Goal: Information Seeking & Learning: Learn about a topic

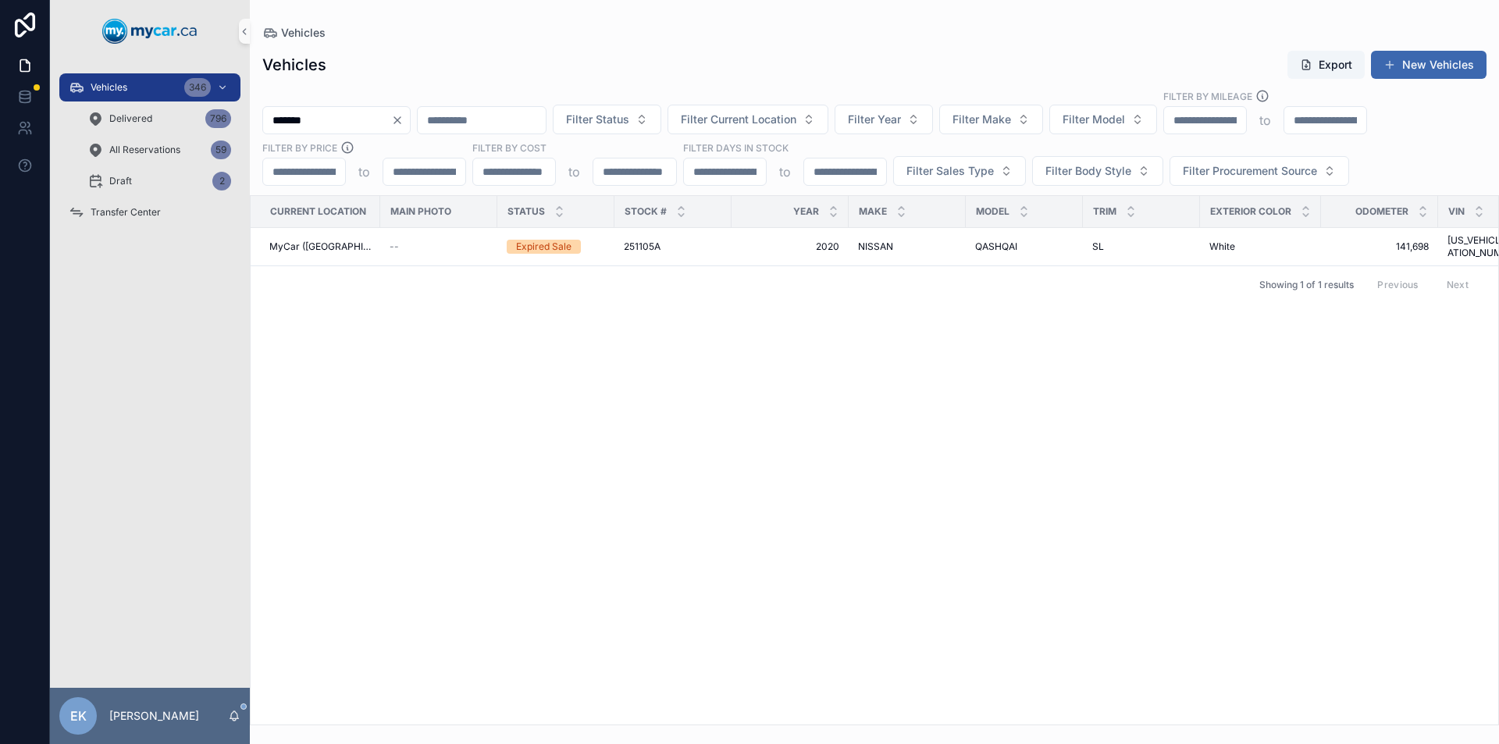
type input "*******"
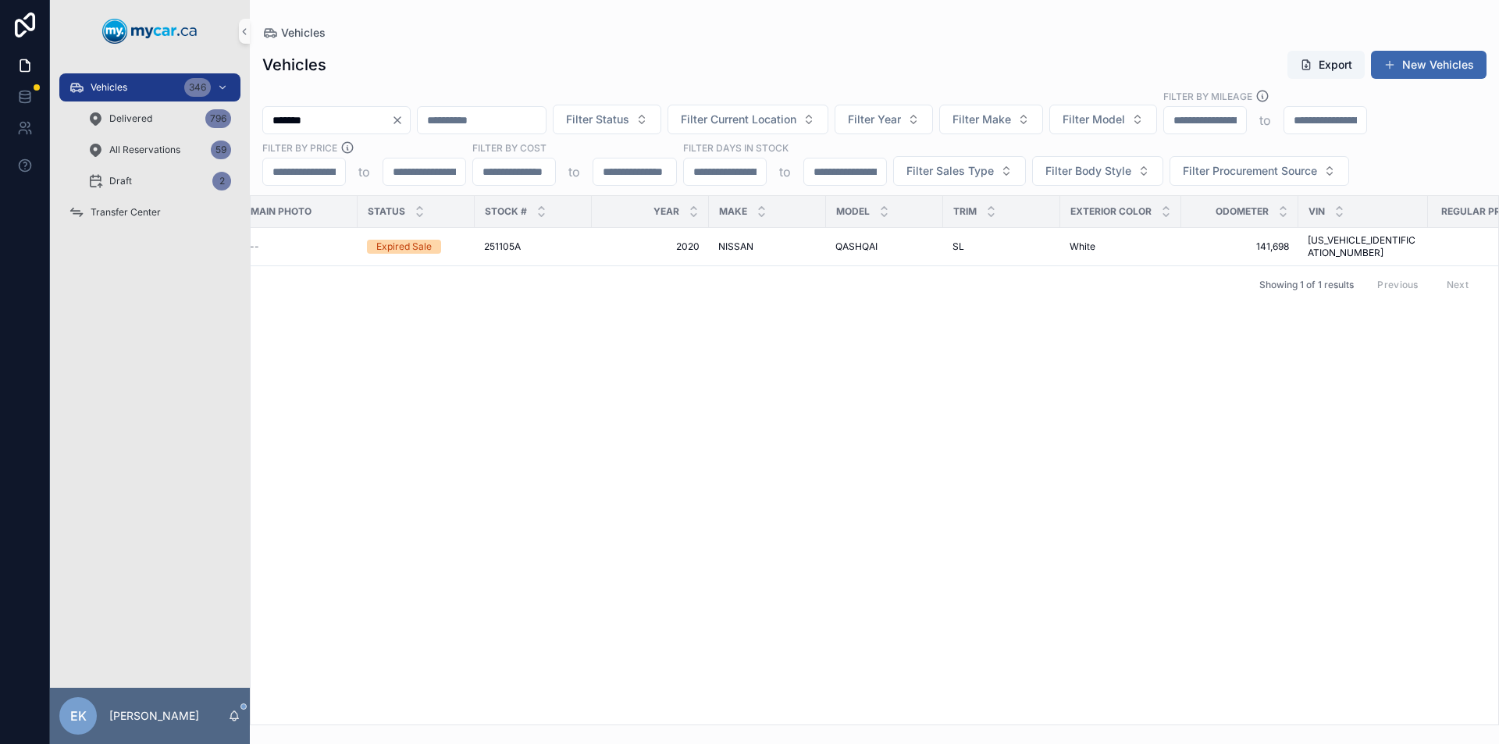
click at [401, 122] on icon "Clear" at bounding box center [397, 120] width 6 height 6
drag, startPoint x: 495, startPoint y: 123, endPoint x: 508, endPoint y: 125, distance: 13.4
click at [495, 123] on input "scrollable content" at bounding box center [463, 120] width 128 height 22
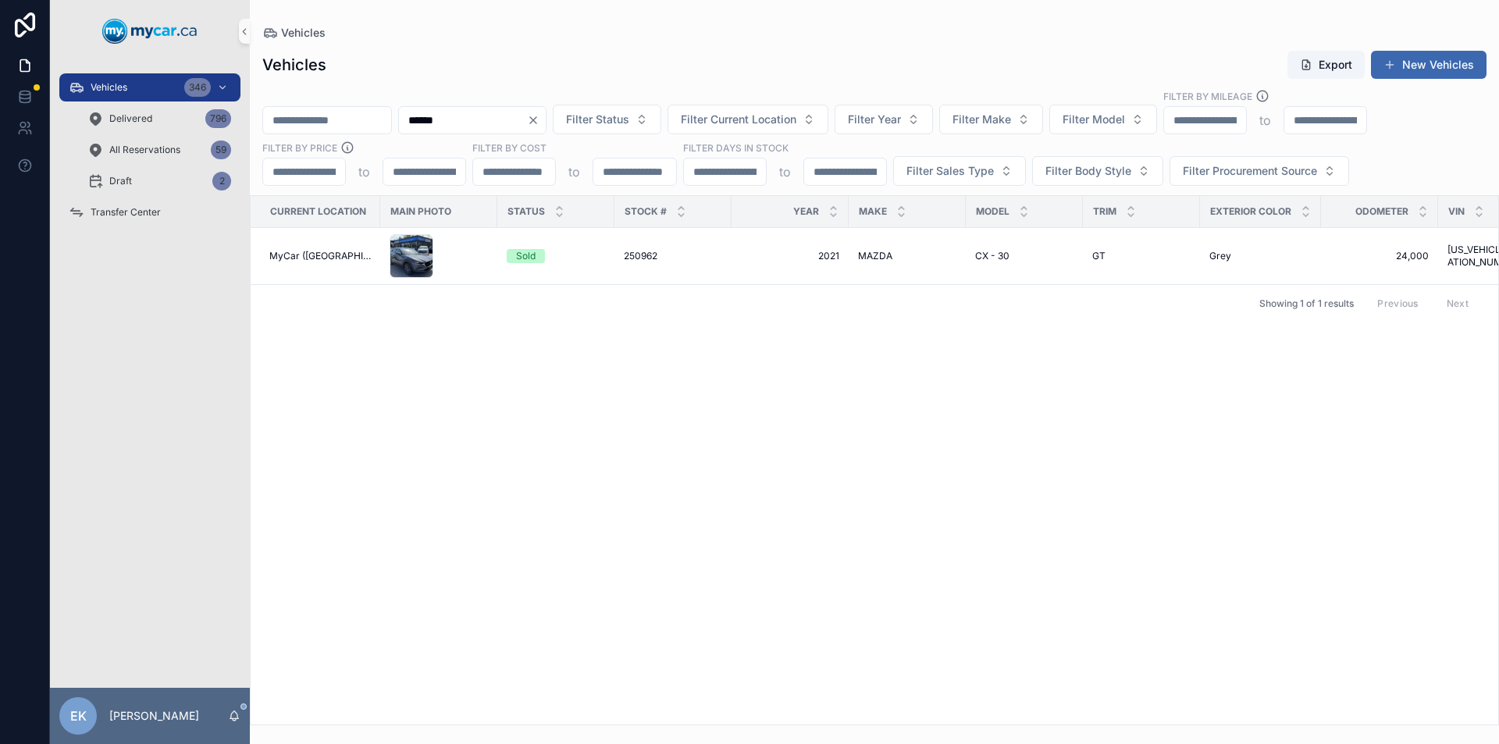
type input "******"
click at [540, 119] on icon "Clear" at bounding box center [533, 120] width 12 height 12
click at [527, 120] on input "scrollable content" at bounding box center [463, 120] width 128 height 22
type input "******"
click at [540, 123] on icon "Clear" at bounding box center [533, 120] width 12 height 12
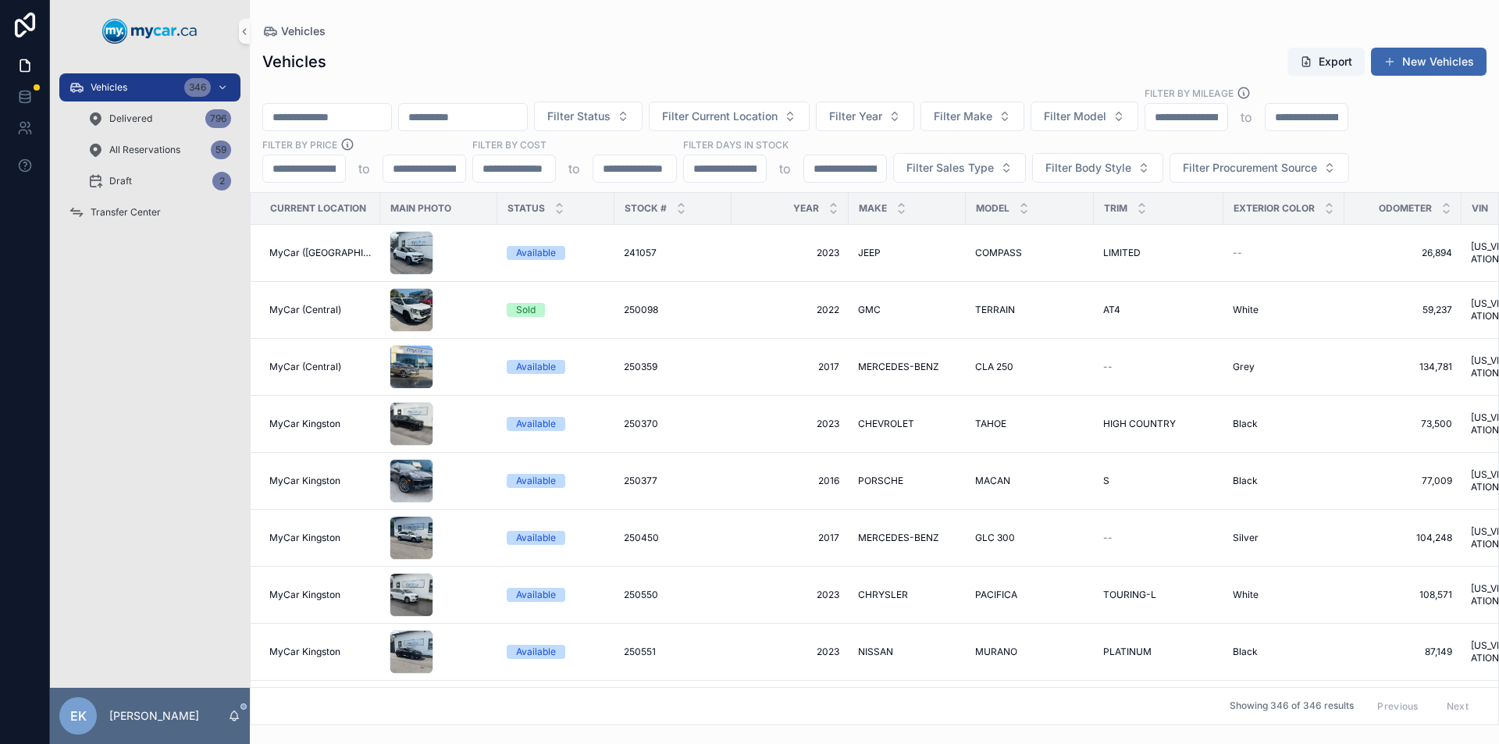
click at [527, 122] on input "scrollable content" at bounding box center [463, 117] width 128 height 22
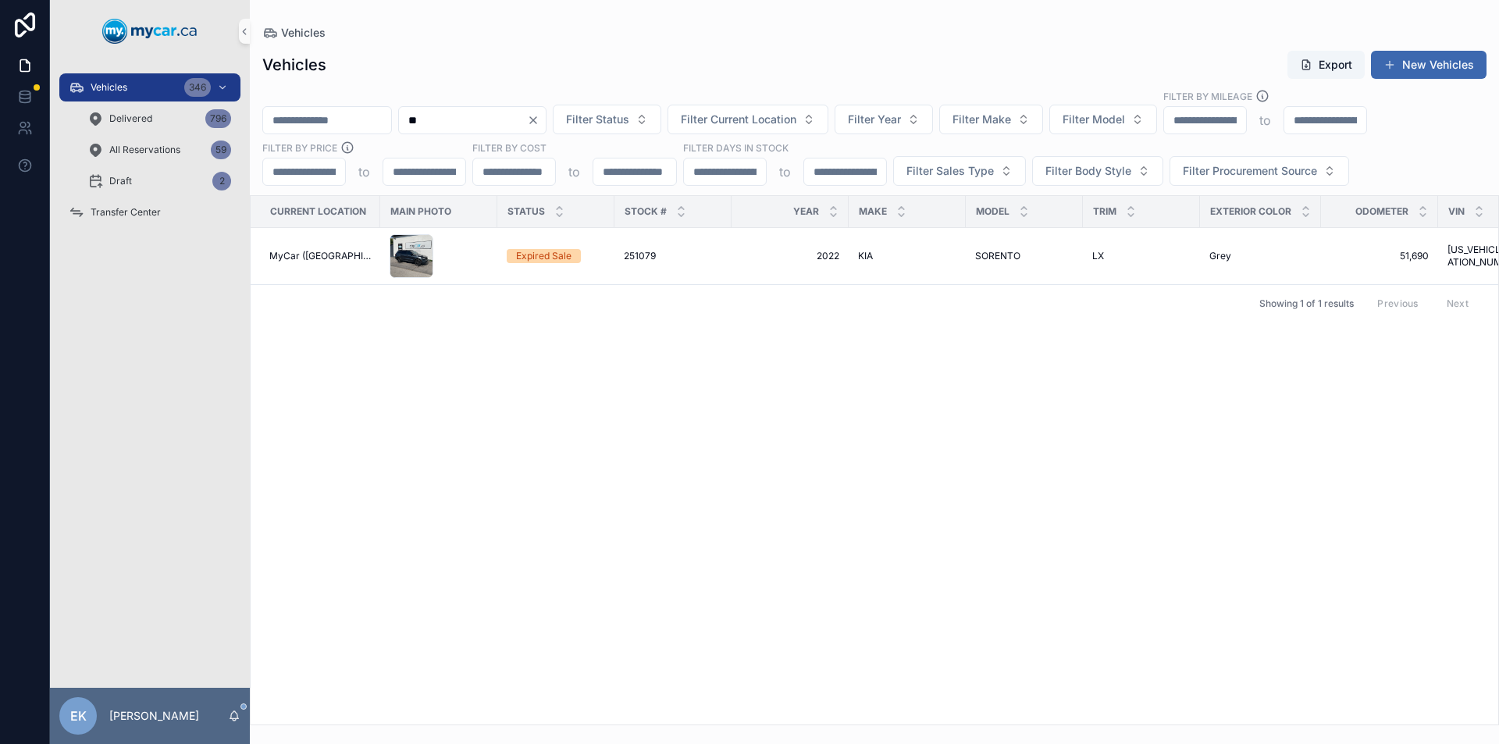
type input "*"
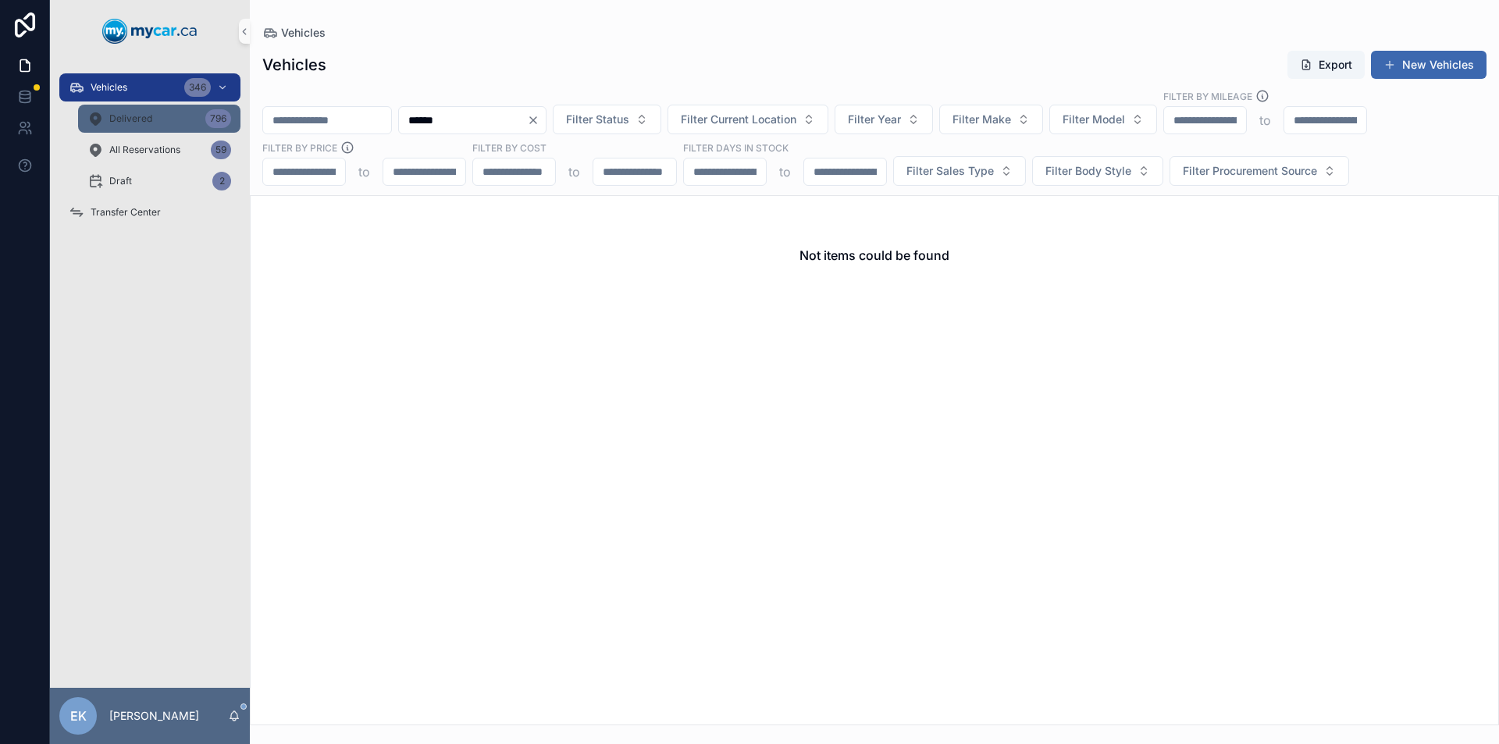
type input "******"
click at [199, 118] on div "Delivered 796" at bounding box center [159, 118] width 144 height 25
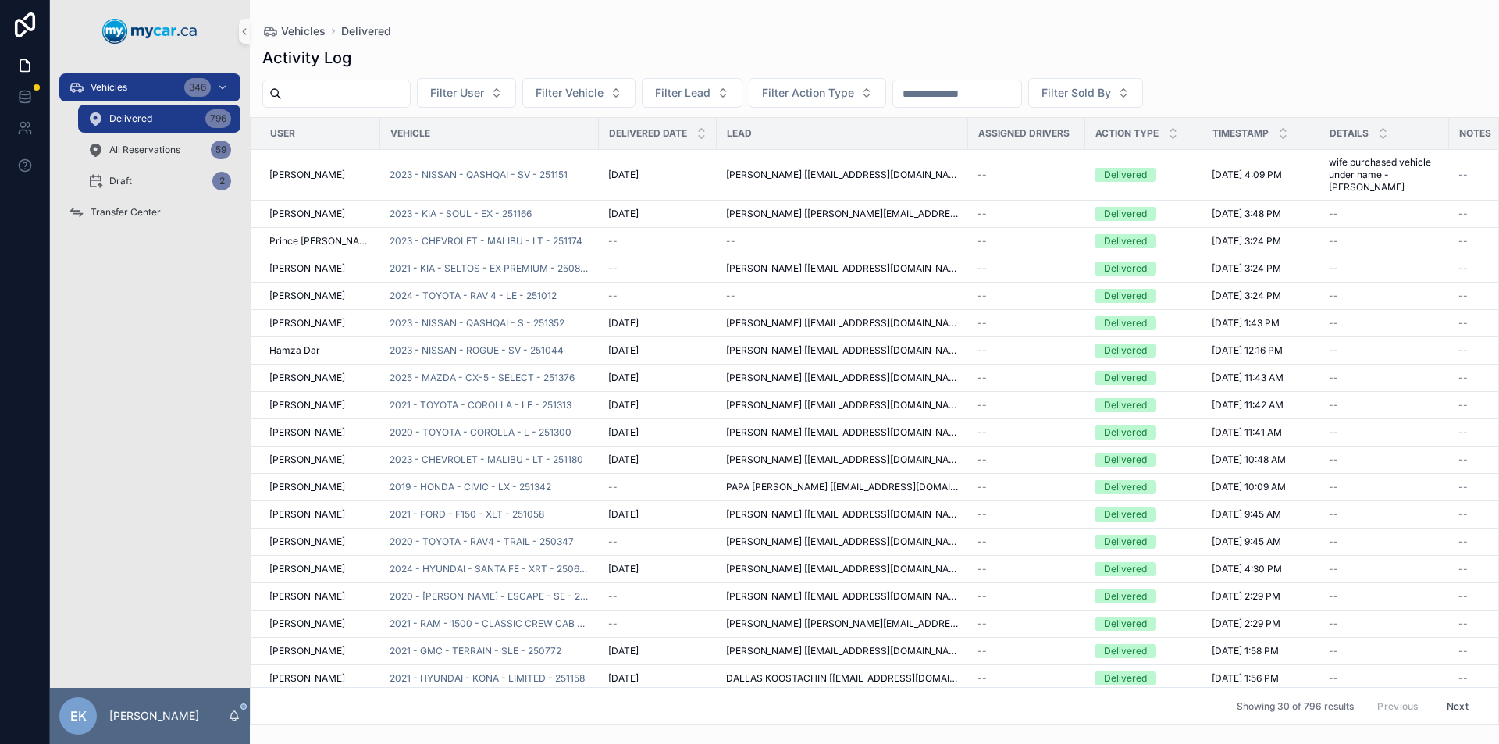
click at [1002, 98] on input "scrollable content" at bounding box center [957, 94] width 128 height 22
click at [903, 49] on div "Activity Log" at bounding box center [874, 58] width 1224 height 22
click at [193, 86] on div "346" at bounding box center [197, 87] width 27 height 19
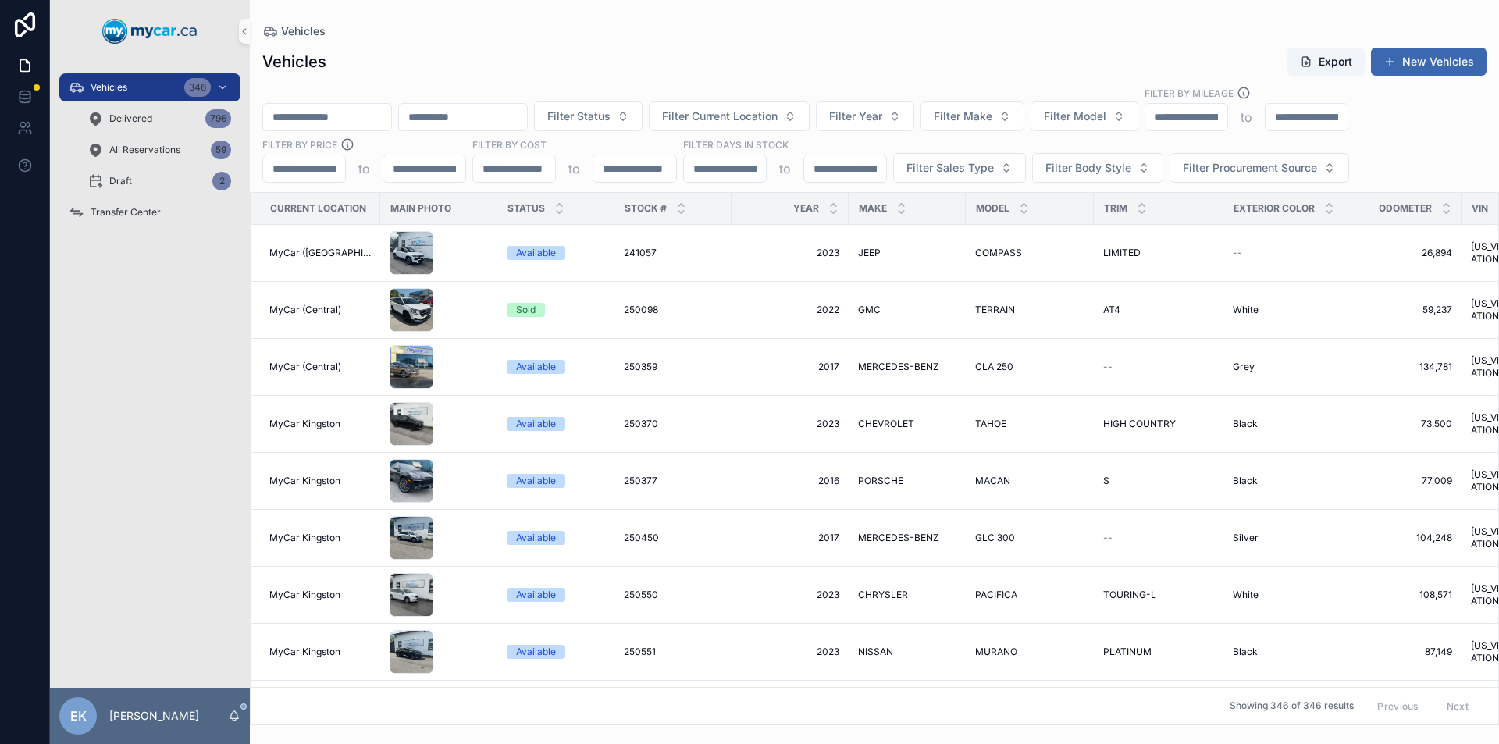
click at [506, 121] on input "scrollable content" at bounding box center [463, 117] width 128 height 22
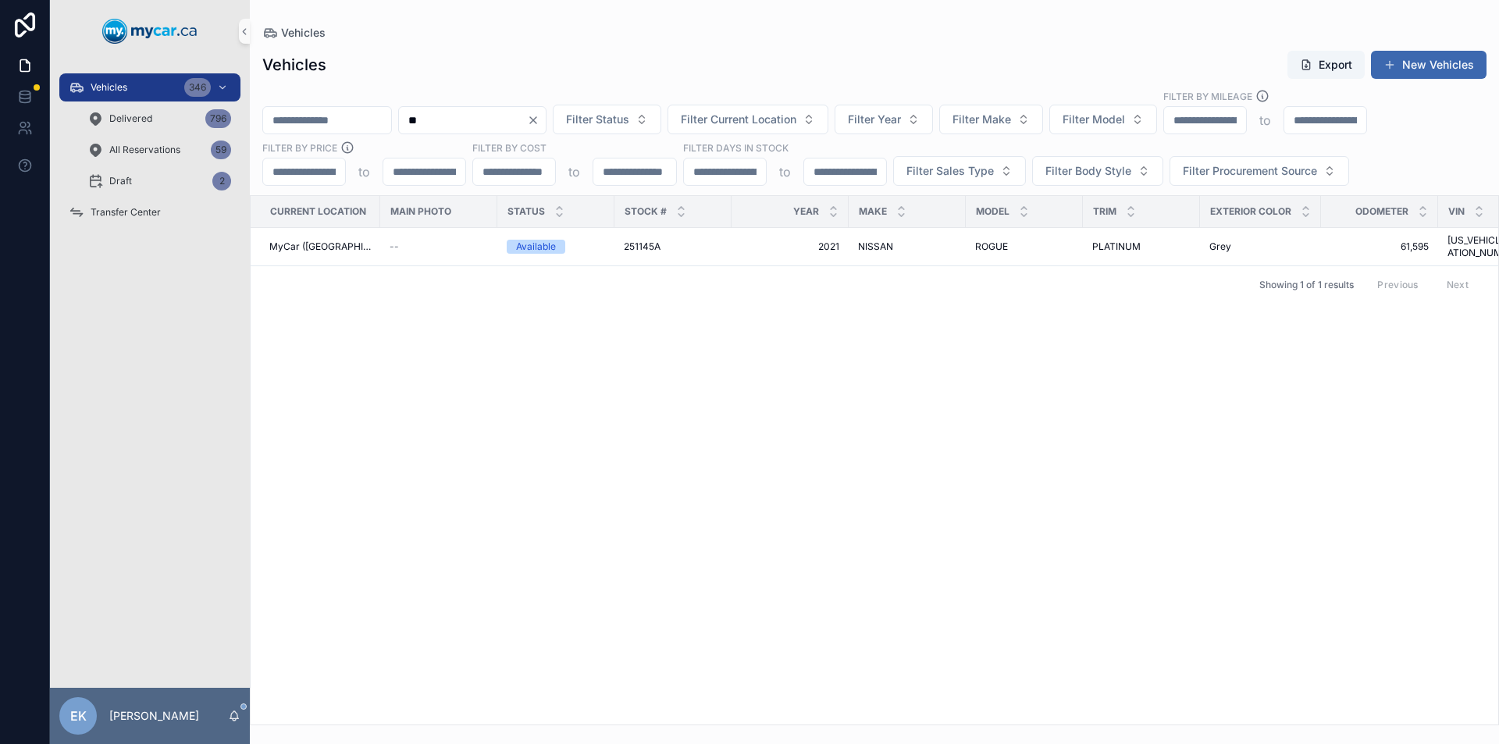
type input "*"
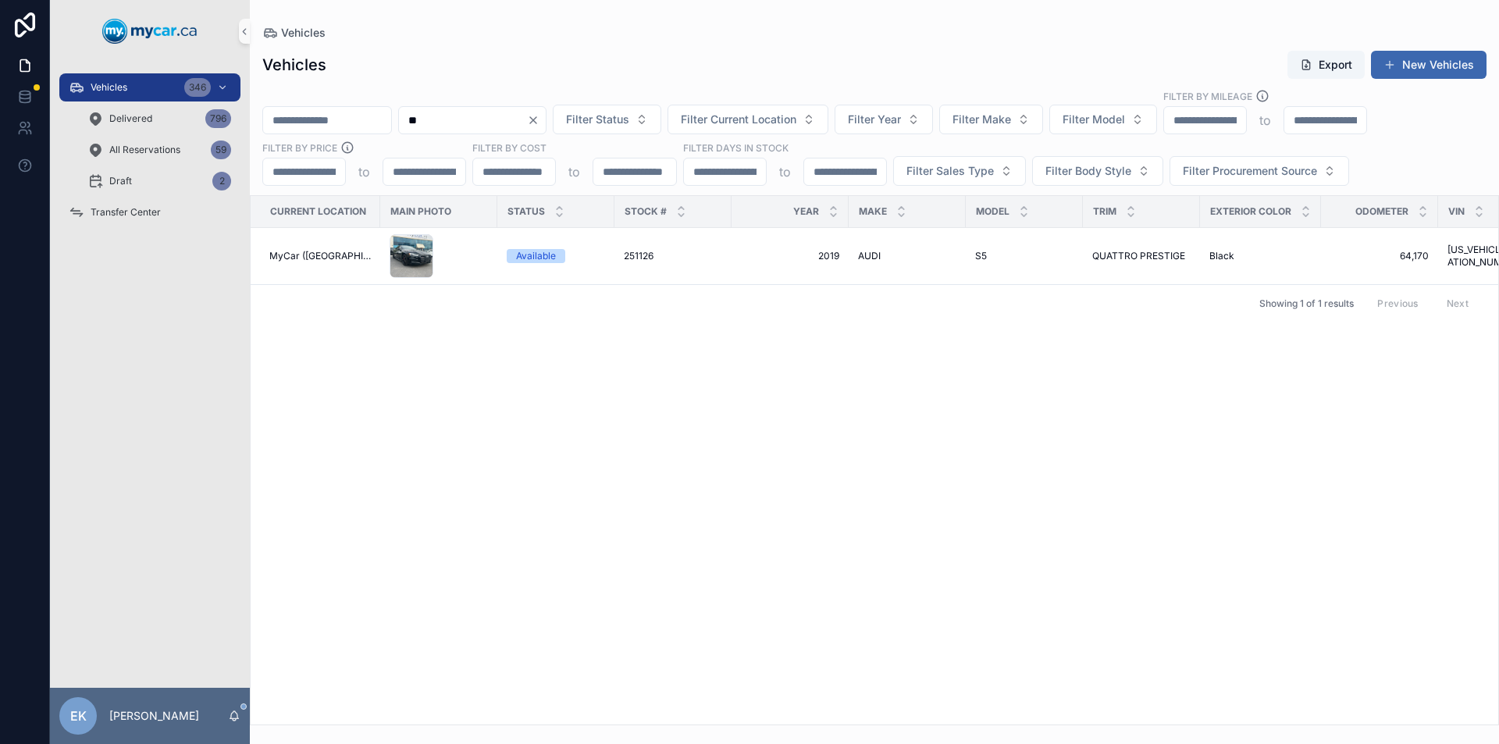
type input "*"
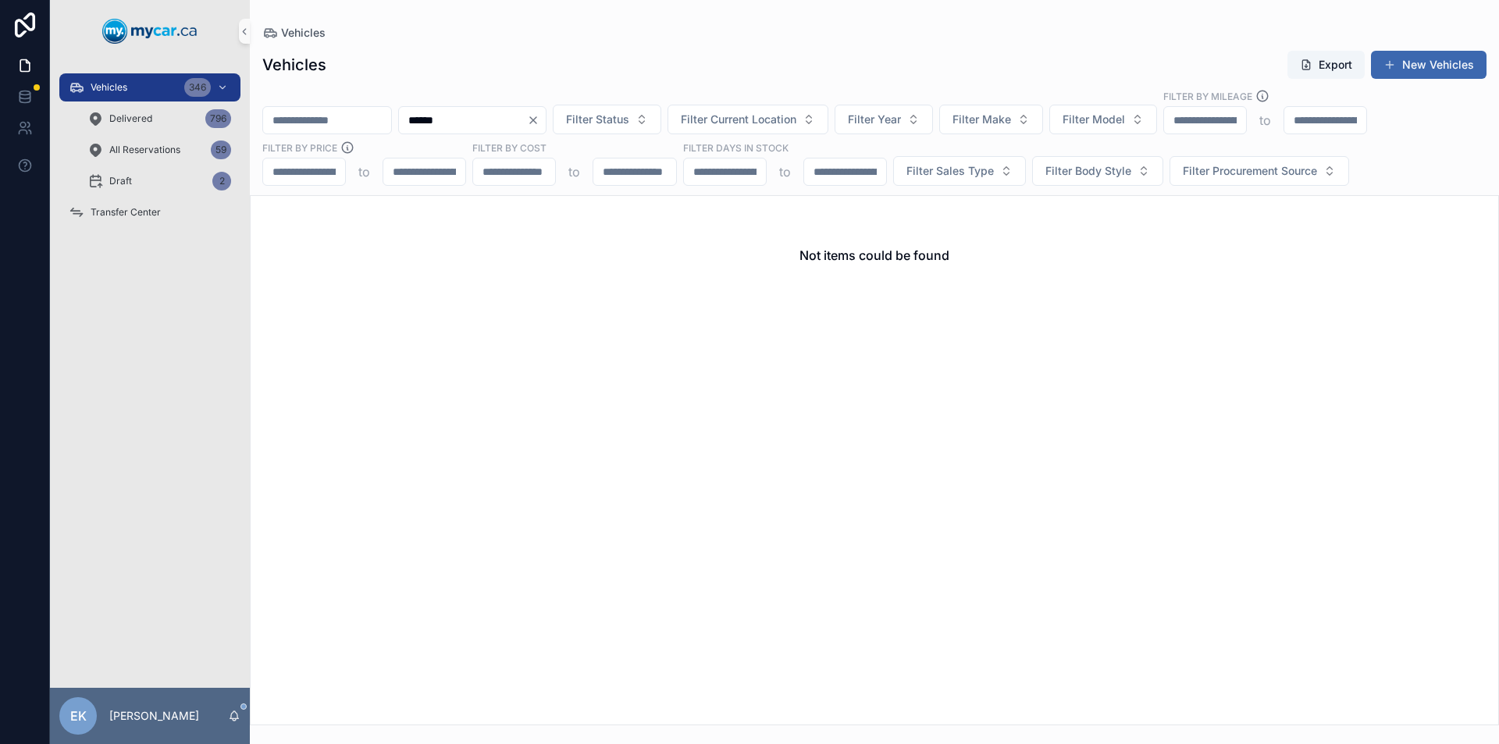
type input "******"
click at [101, 114] on icon "scrollable content" at bounding box center [95, 119] width 16 height 16
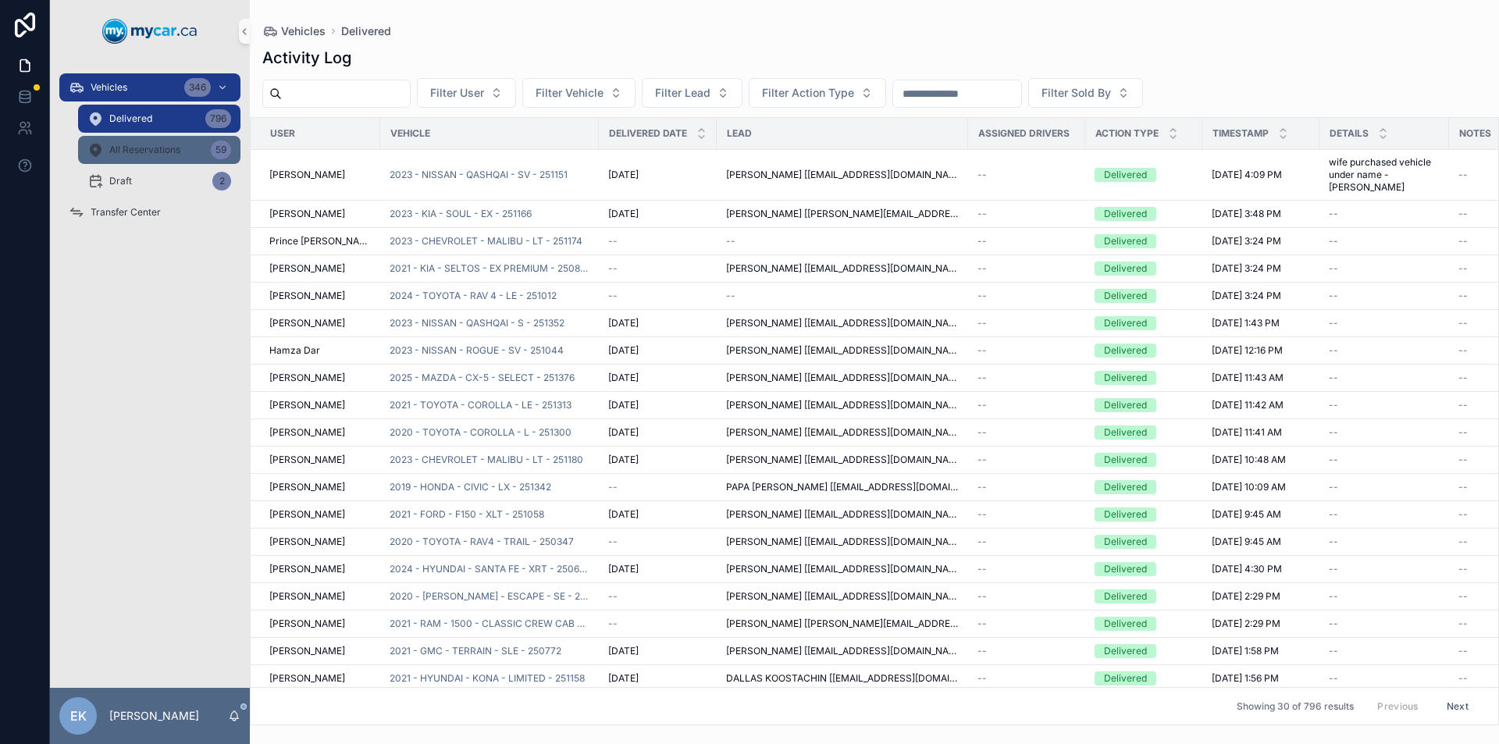
click at [116, 154] on span "All Reservations" at bounding box center [144, 150] width 71 height 12
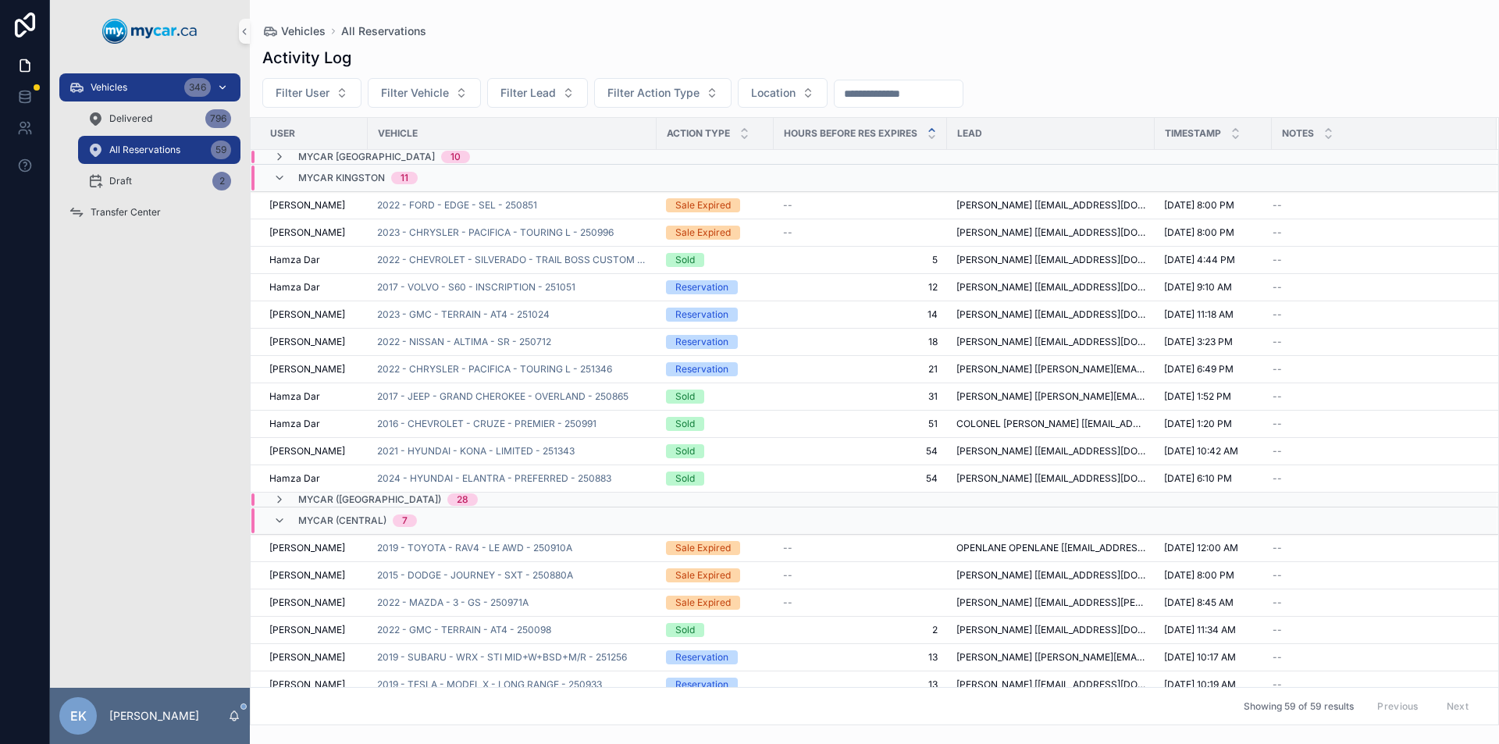
click at [176, 83] on div "Vehicles 346" at bounding box center [150, 87] width 162 height 25
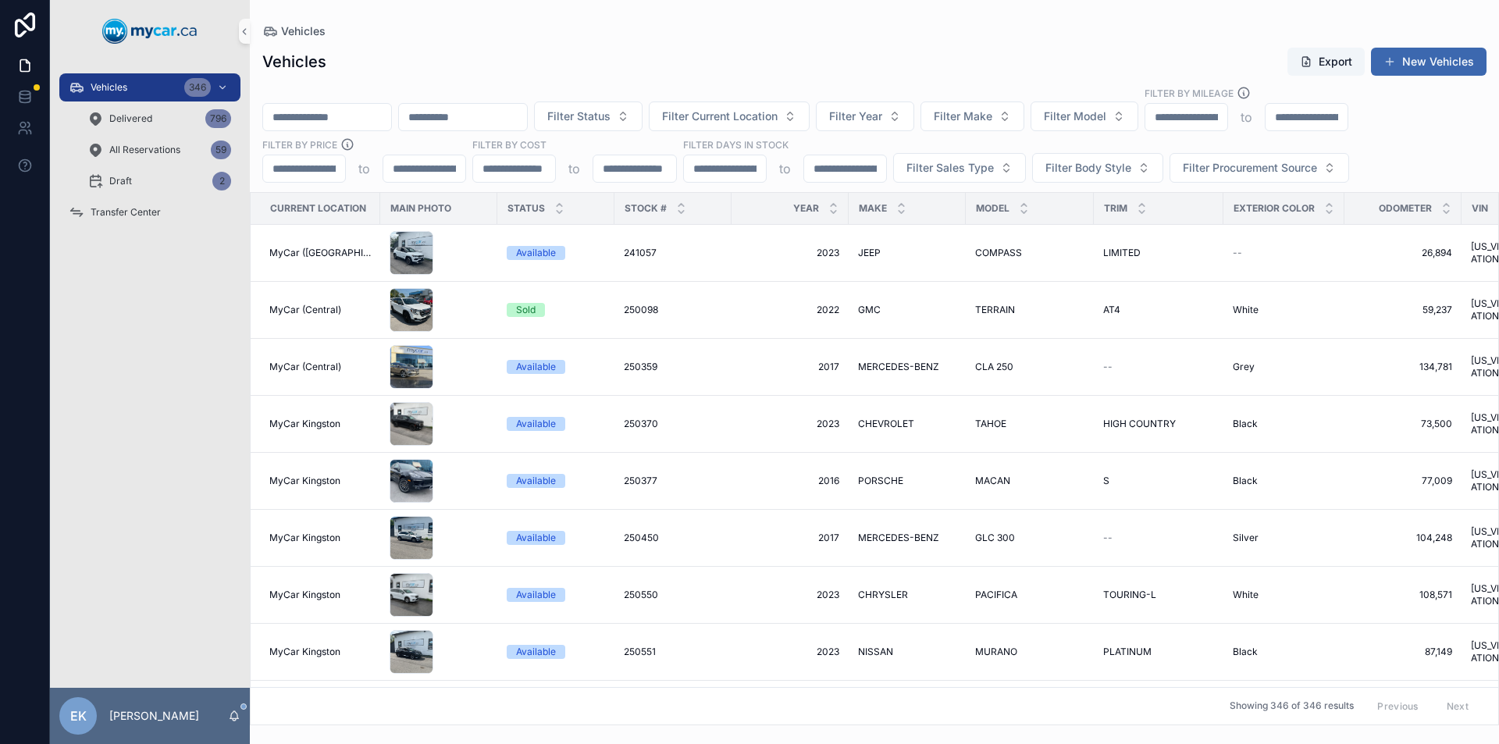
click at [482, 116] on input "scrollable content" at bounding box center [463, 117] width 128 height 22
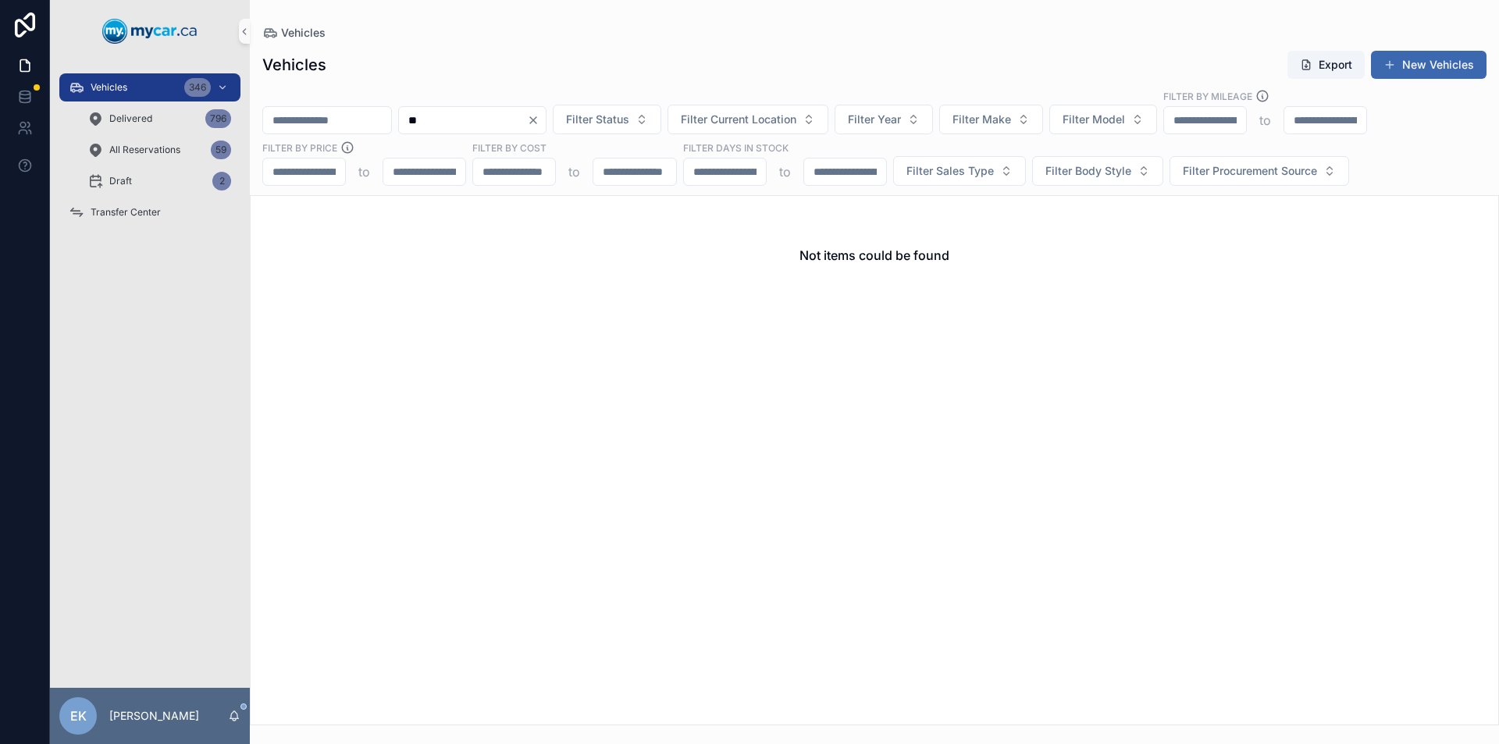
type input "*"
type input "******"
click at [540, 118] on icon "Clear" at bounding box center [533, 120] width 12 height 12
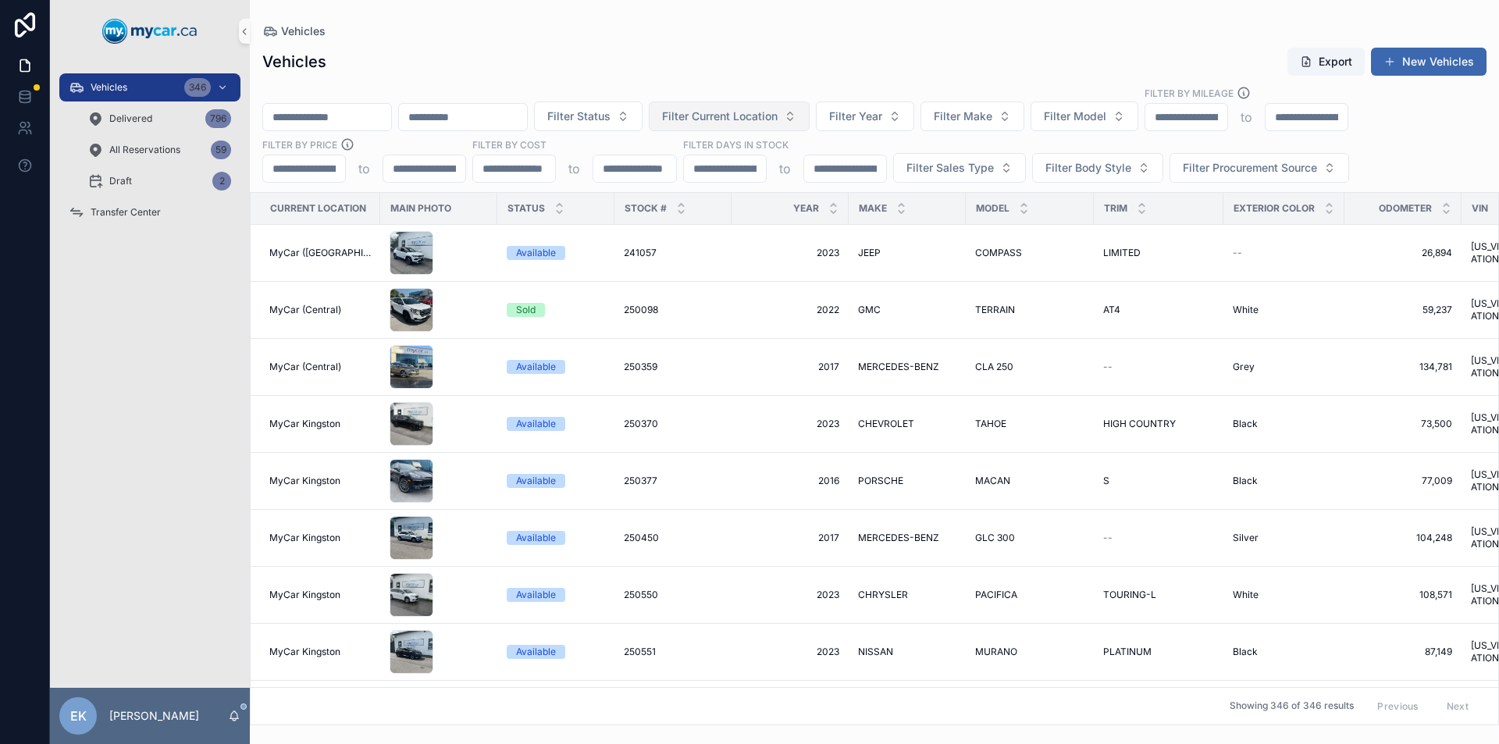
click at [810, 114] on button "Filter Current Location" at bounding box center [729, 117] width 161 height 30
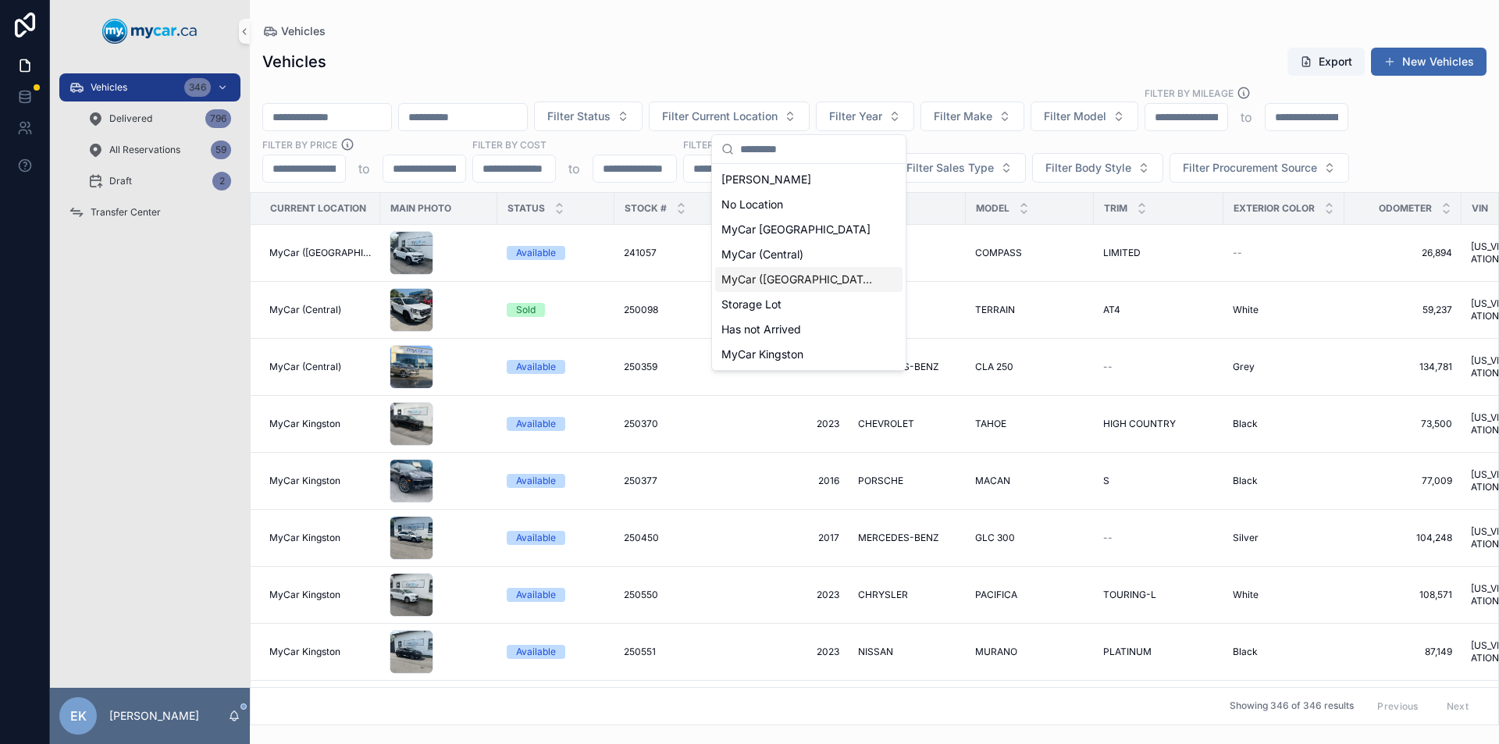
click at [766, 276] on span "MyCar ([GEOGRAPHIC_DATA])" at bounding box center [799, 280] width 156 height 16
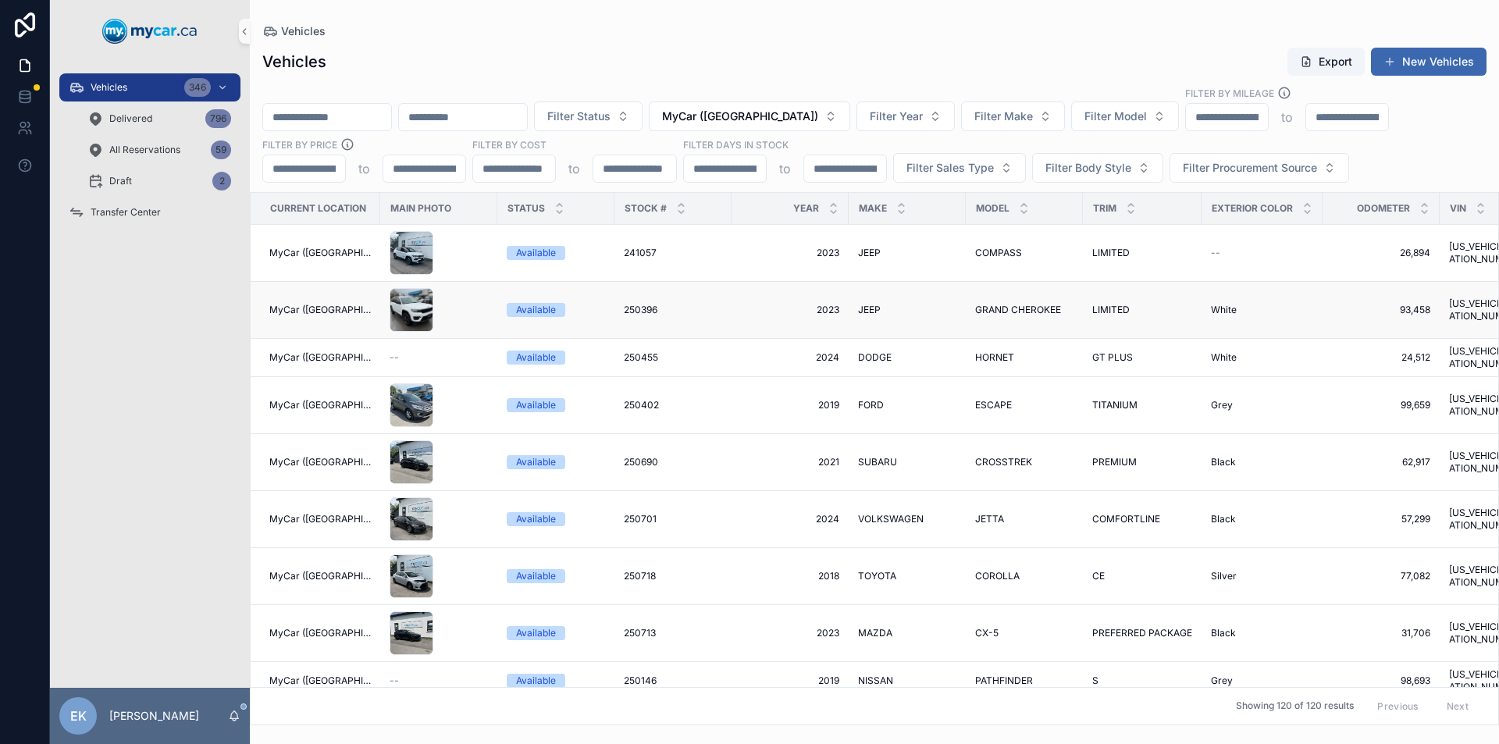
click at [831, 309] on span "2023" at bounding box center [790, 310] width 98 height 12
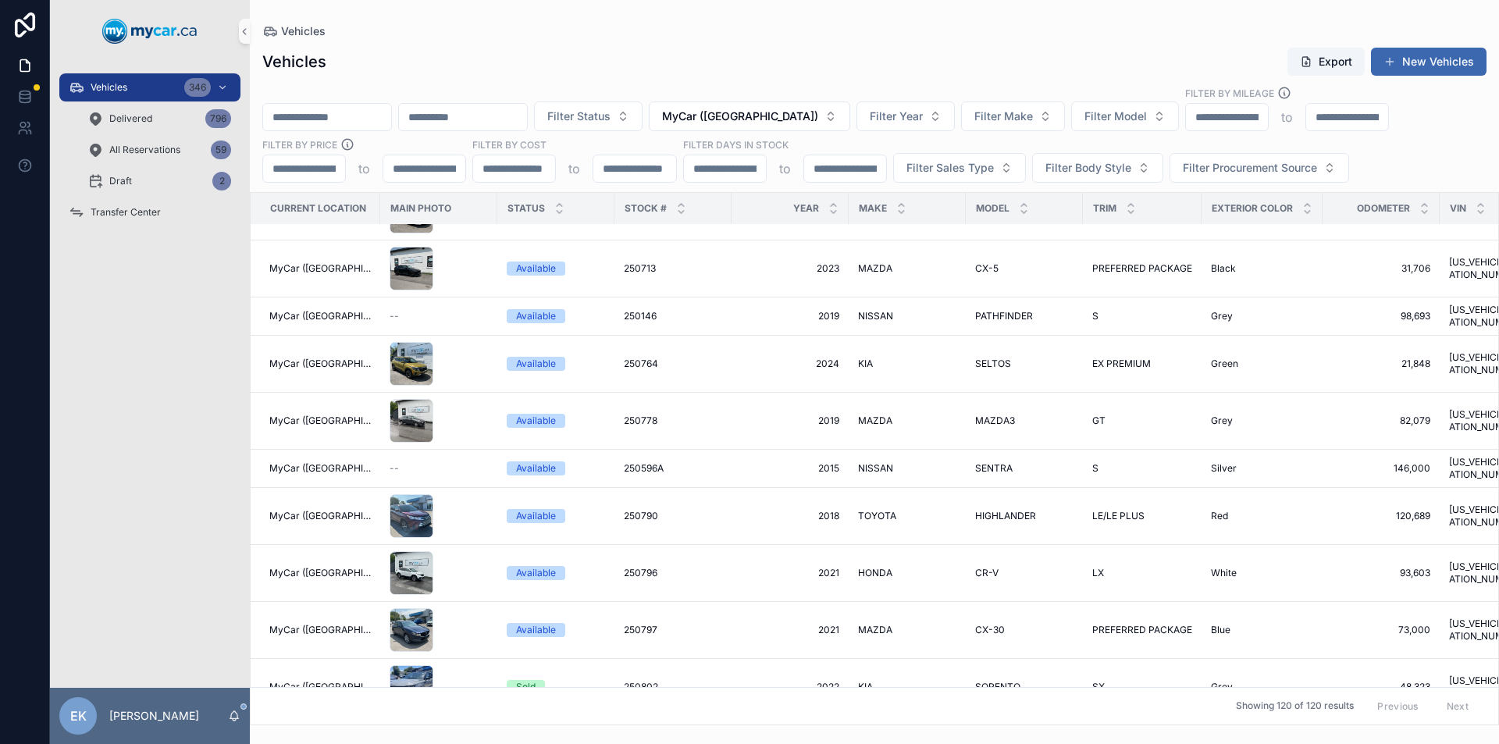
scroll to position [390, 0]
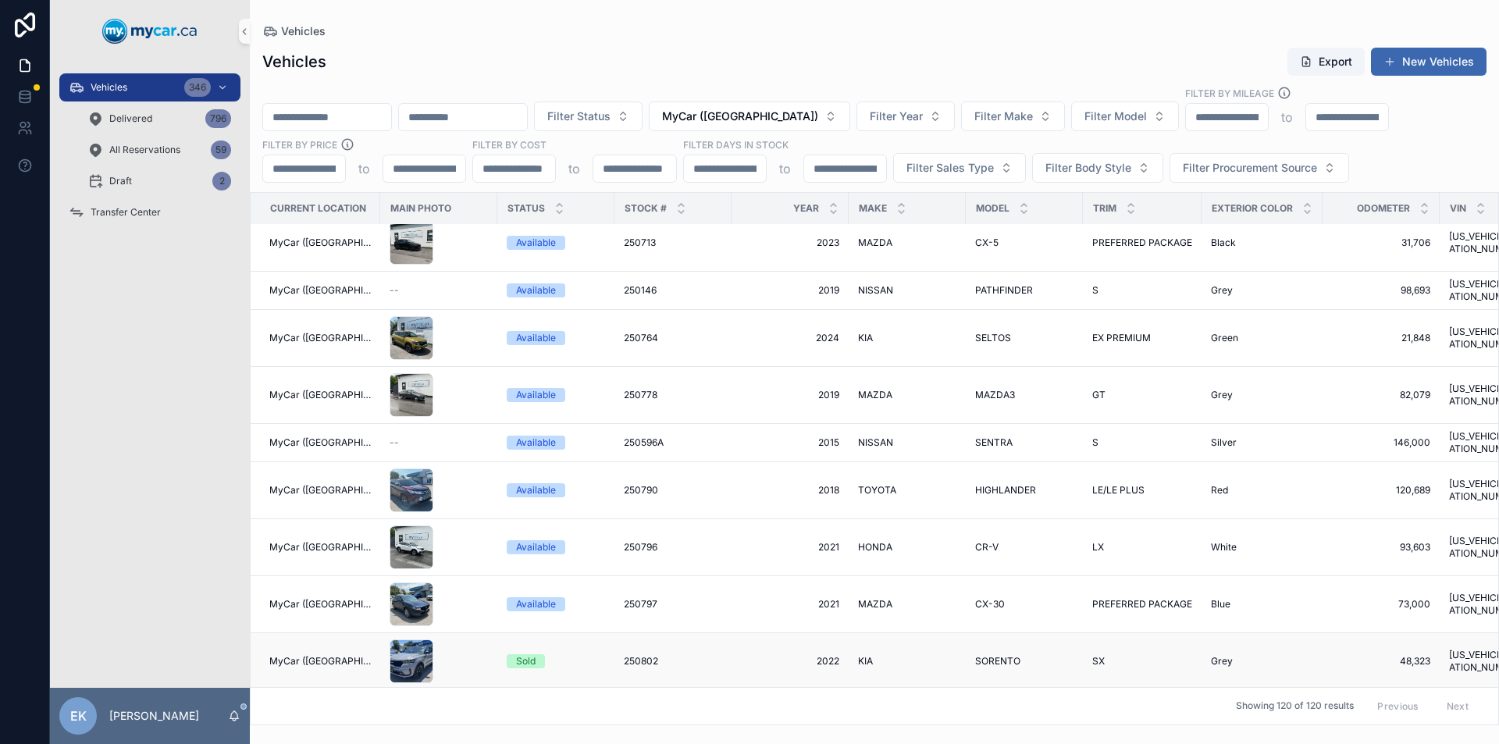
click at [639, 655] on span "250802" at bounding box center [641, 661] width 34 height 12
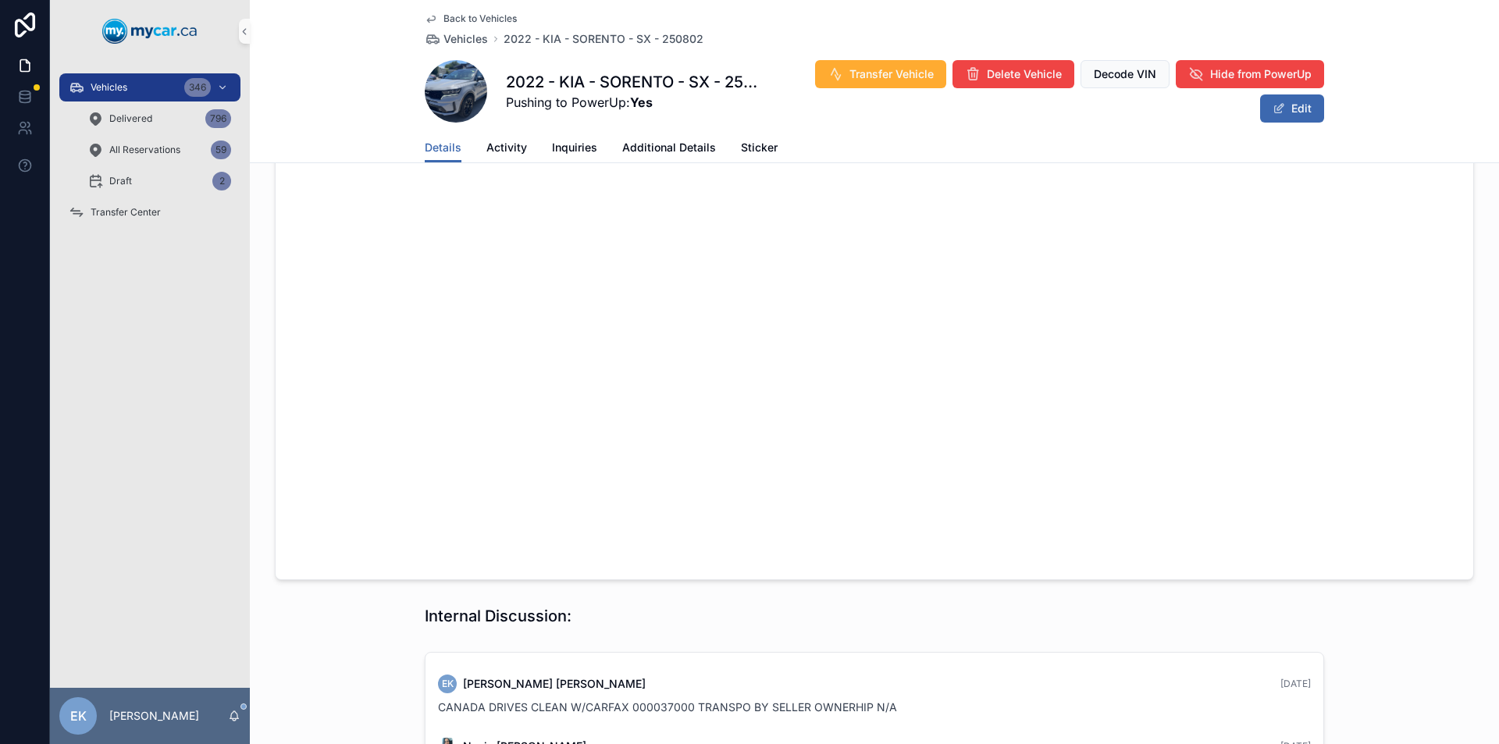
scroll to position [1667, 0]
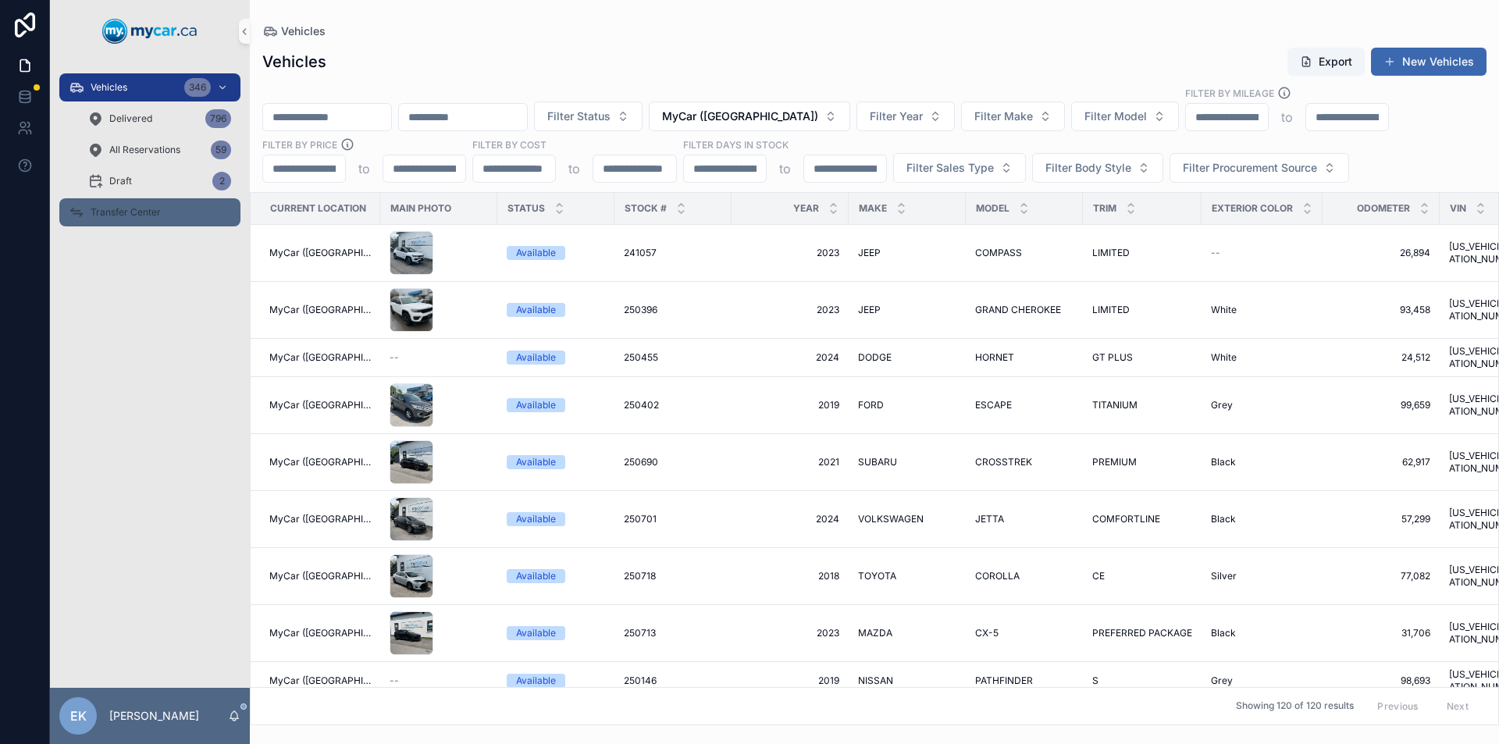
click at [131, 211] on span "Transfer Center" at bounding box center [126, 212] width 70 height 12
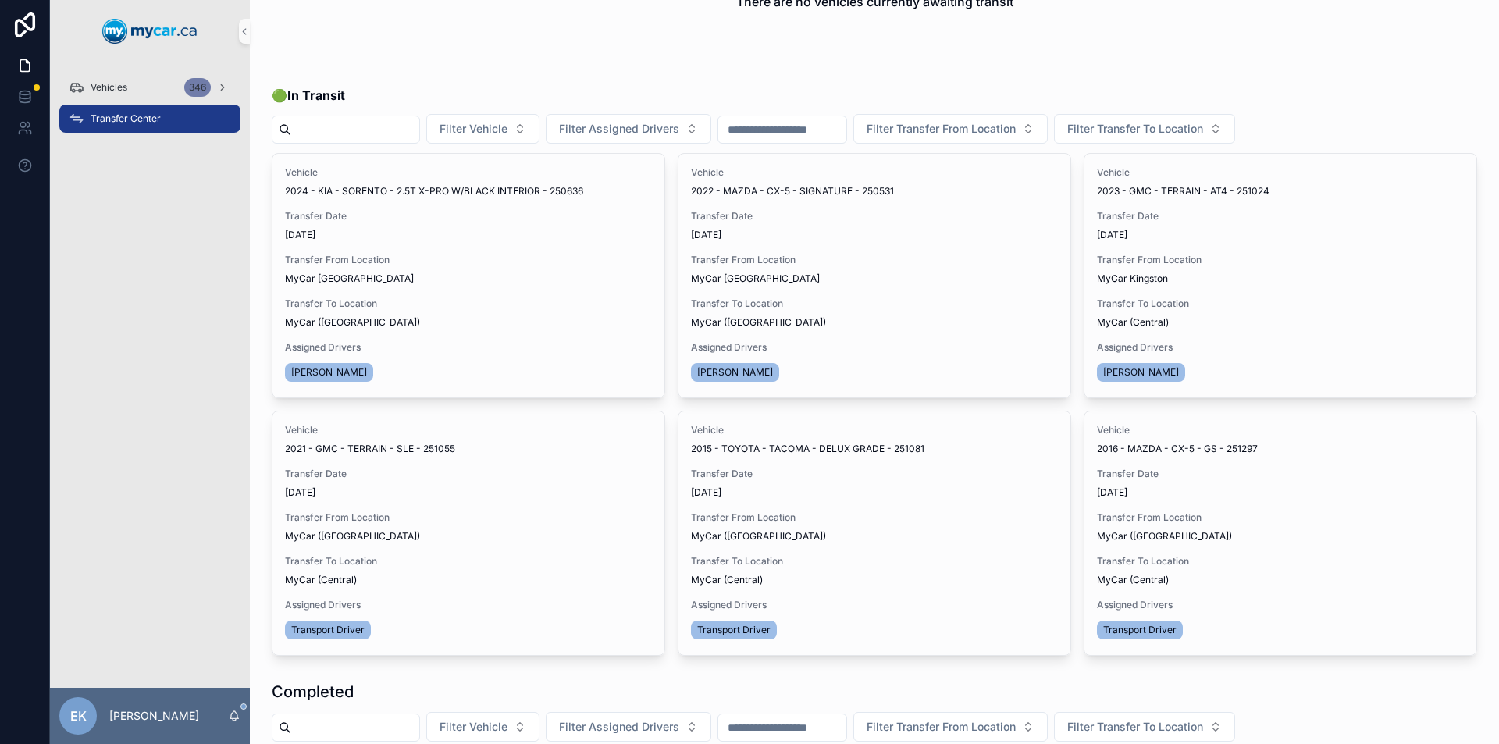
scroll to position [234, 0]
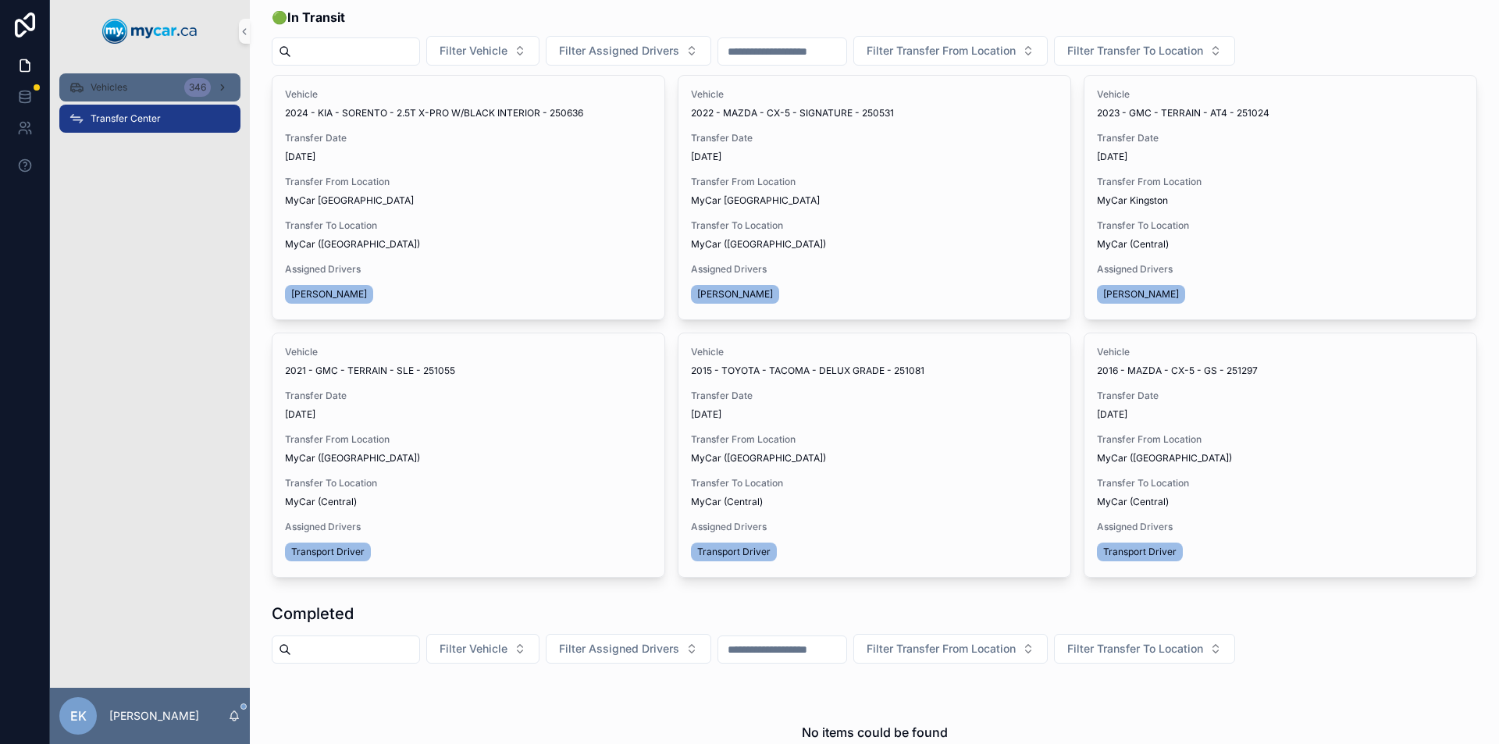
click at [127, 93] on span "Vehicles" at bounding box center [109, 87] width 37 height 12
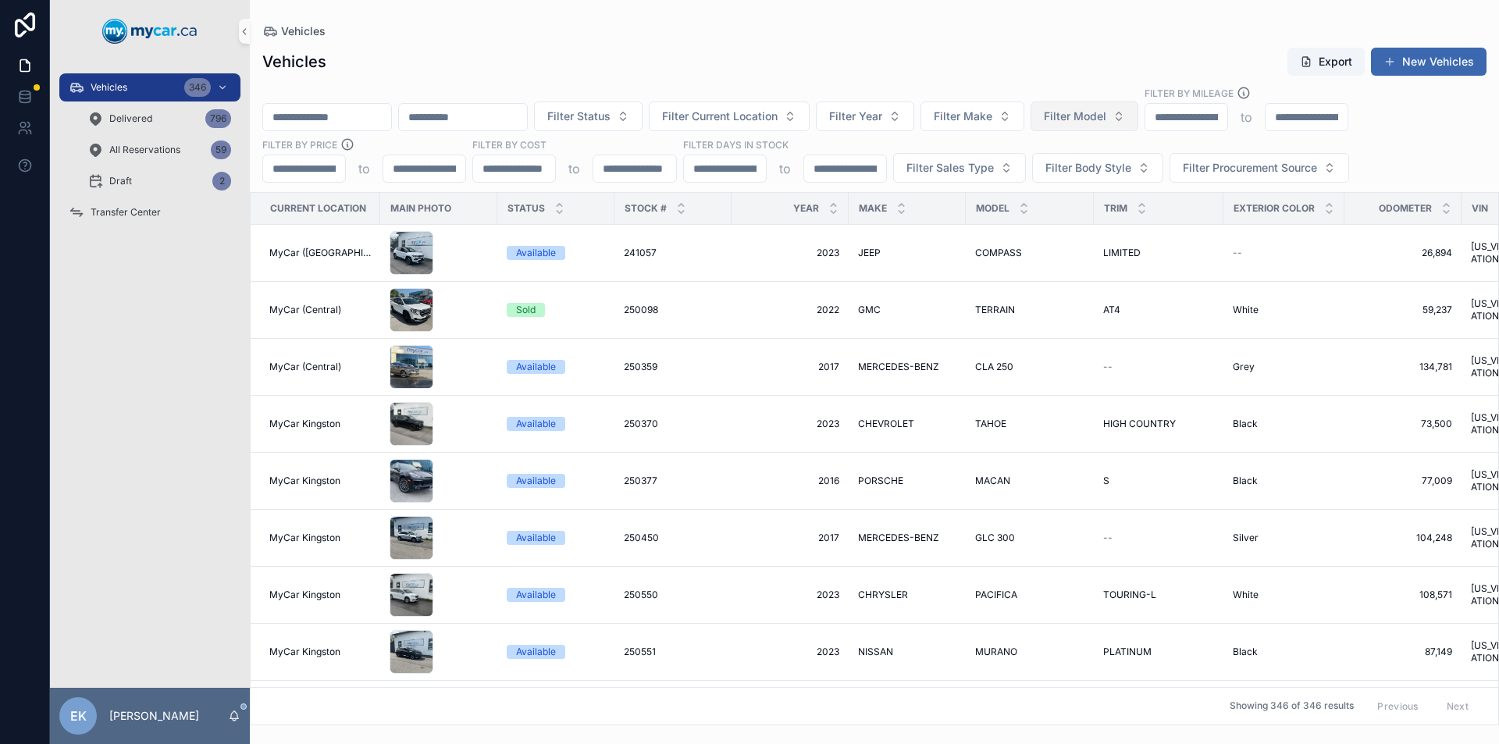
click at [1106, 116] on span "Filter Model" at bounding box center [1075, 117] width 62 height 16
type input "***"
click at [1098, 252] on span "RAV4" at bounding box center [1090, 255] width 29 height 16
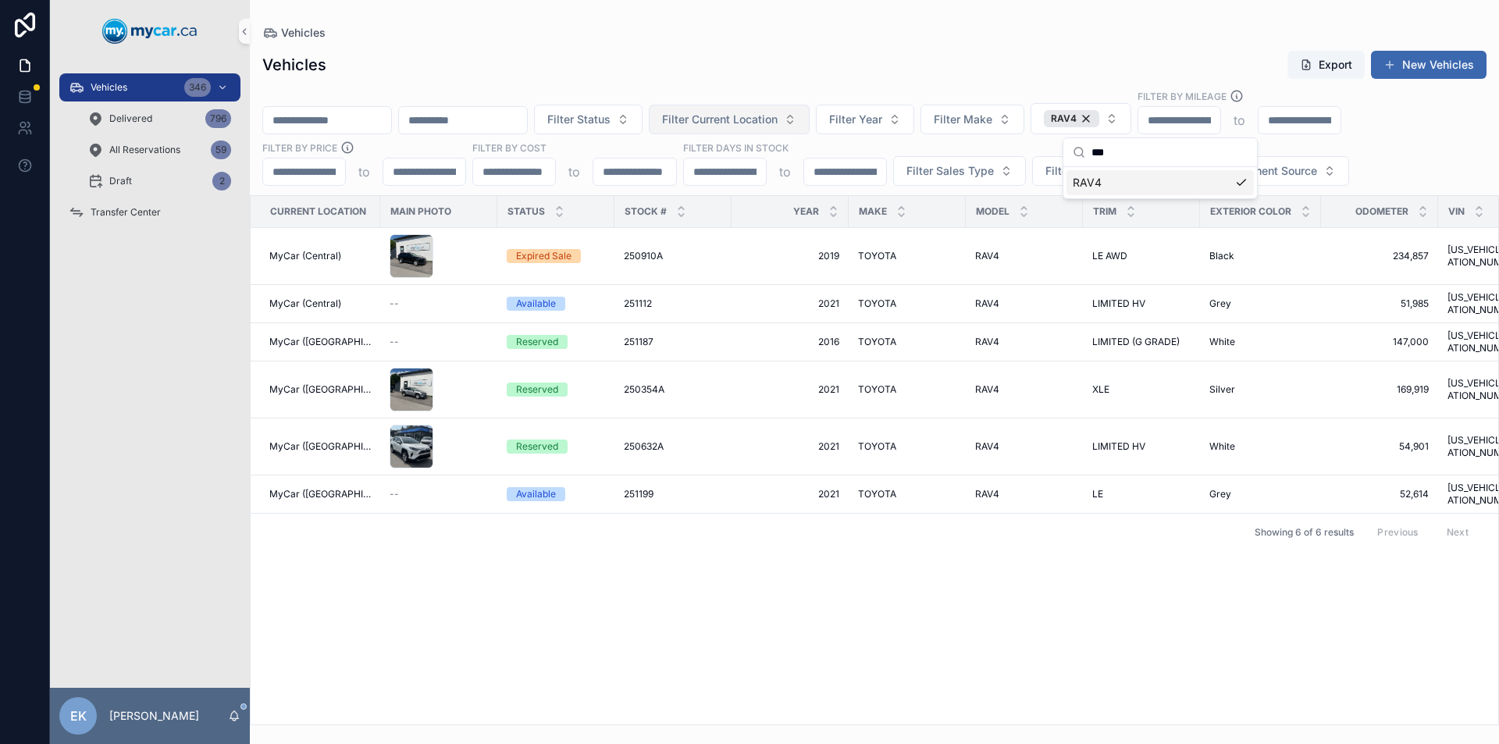
click at [810, 118] on button "Filter Current Location" at bounding box center [729, 120] width 161 height 30
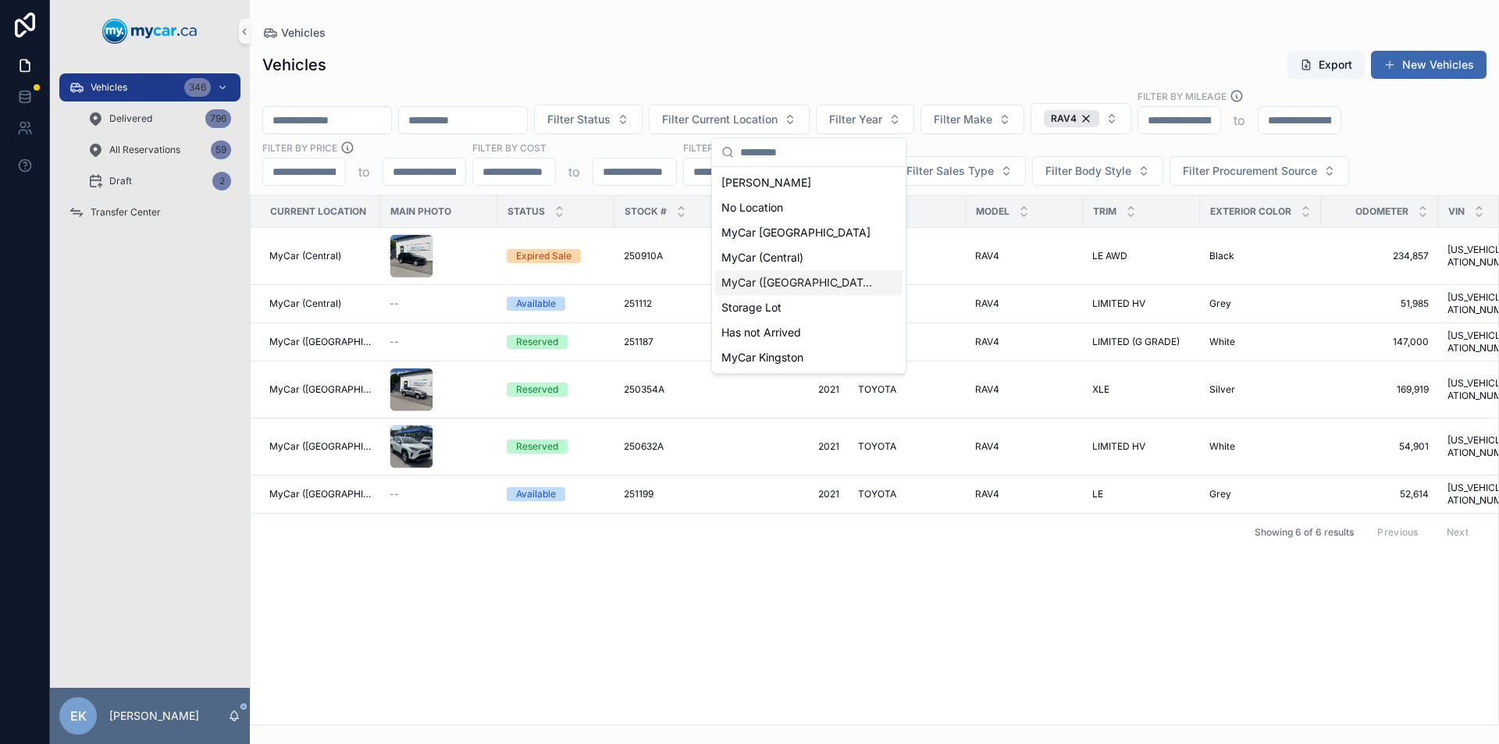
click at [783, 283] on span "MyCar ([GEOGRAPHIC_DATA])" at bounding box center [799, 283] width 156 height 16
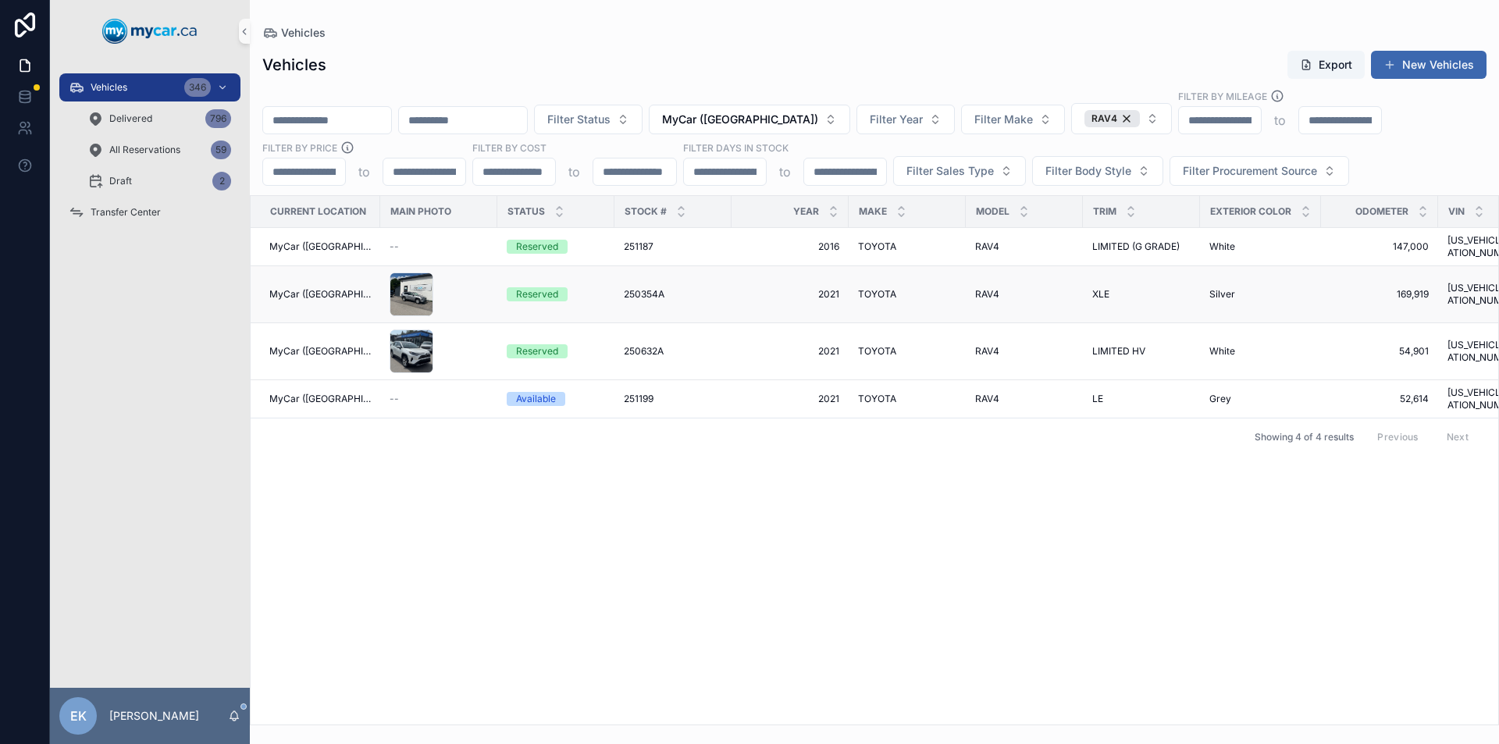
click at [627, 288] on span "250354A" at bounding box center [644, 294] width 41 height 12
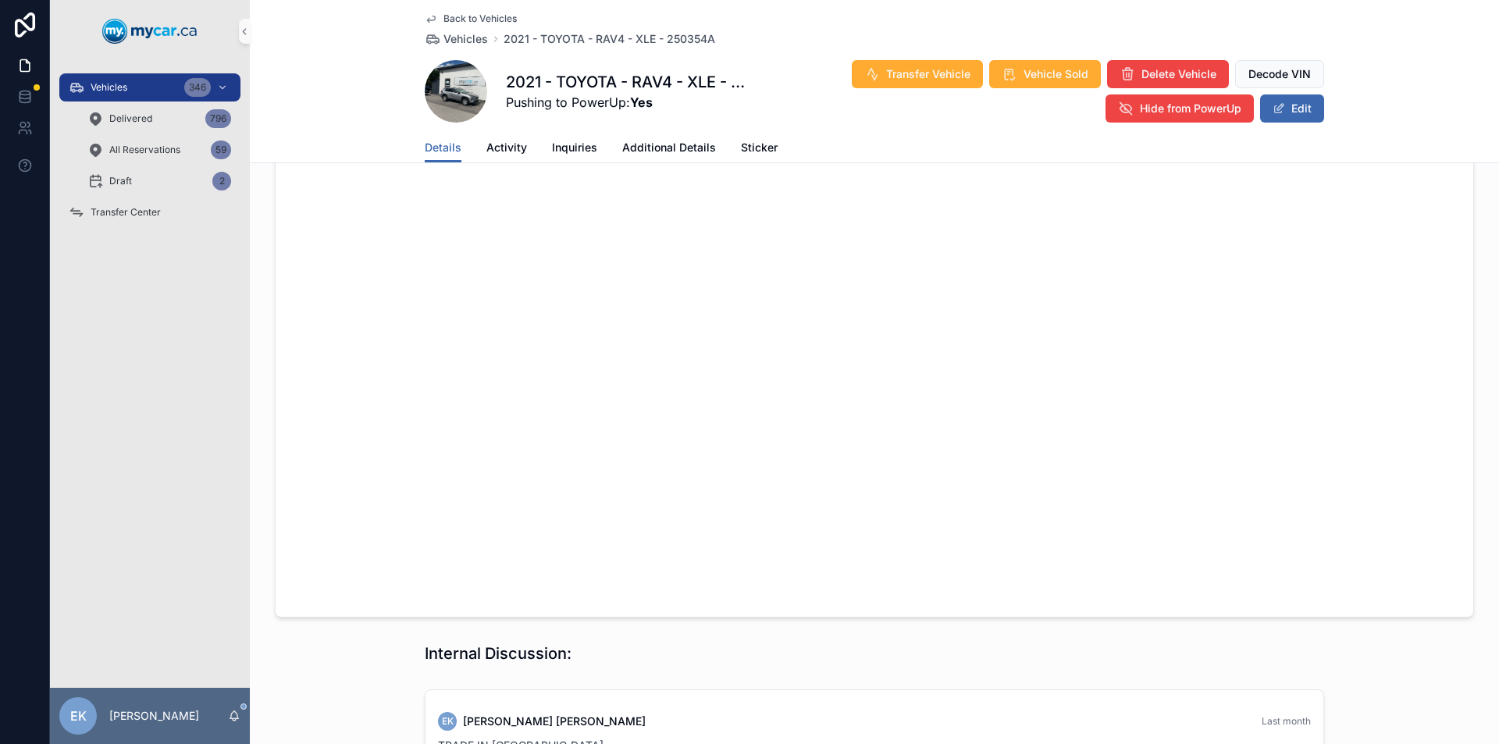
scroll to position [1640, 0]
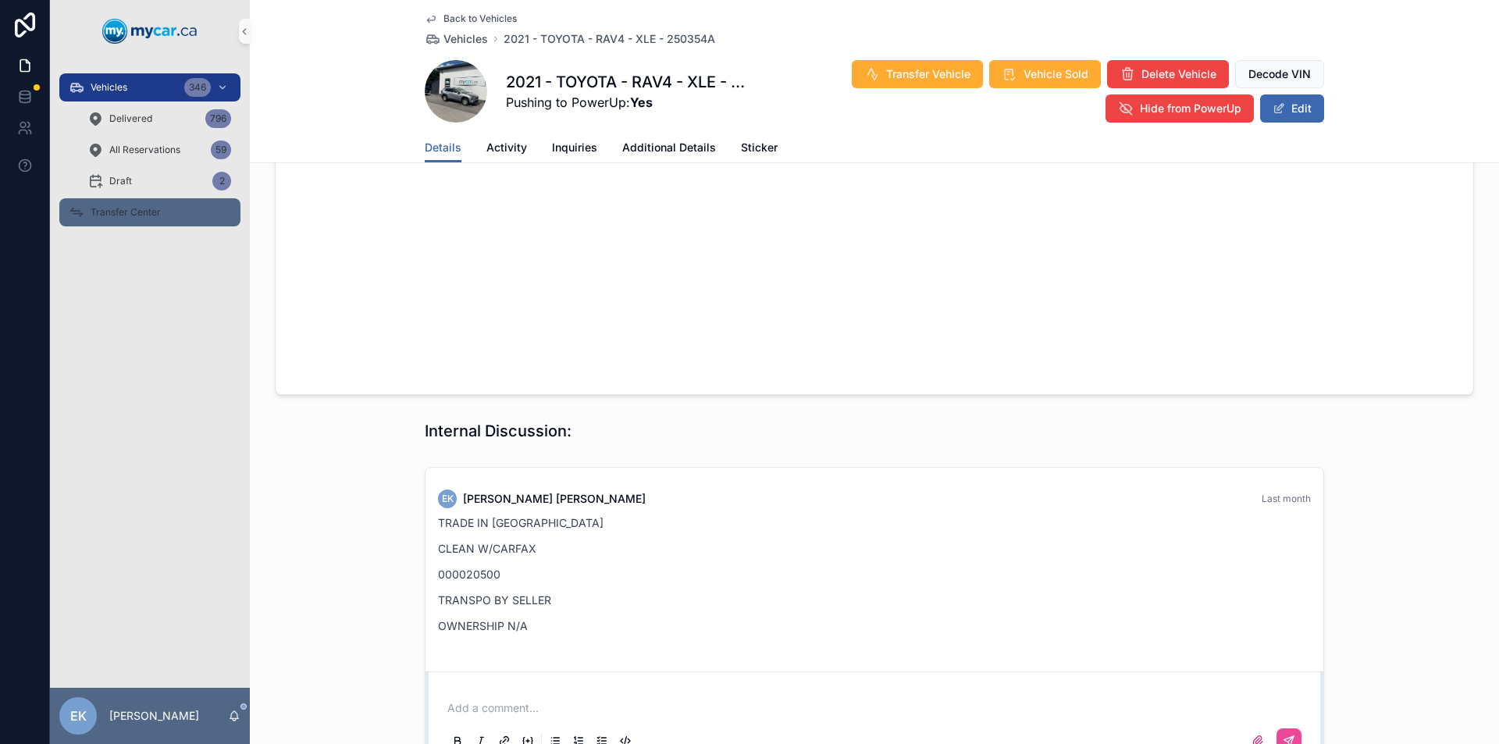
click at [144, 219] on div "Transfer Center" at bounding box center [150, 212] width 162 height 25
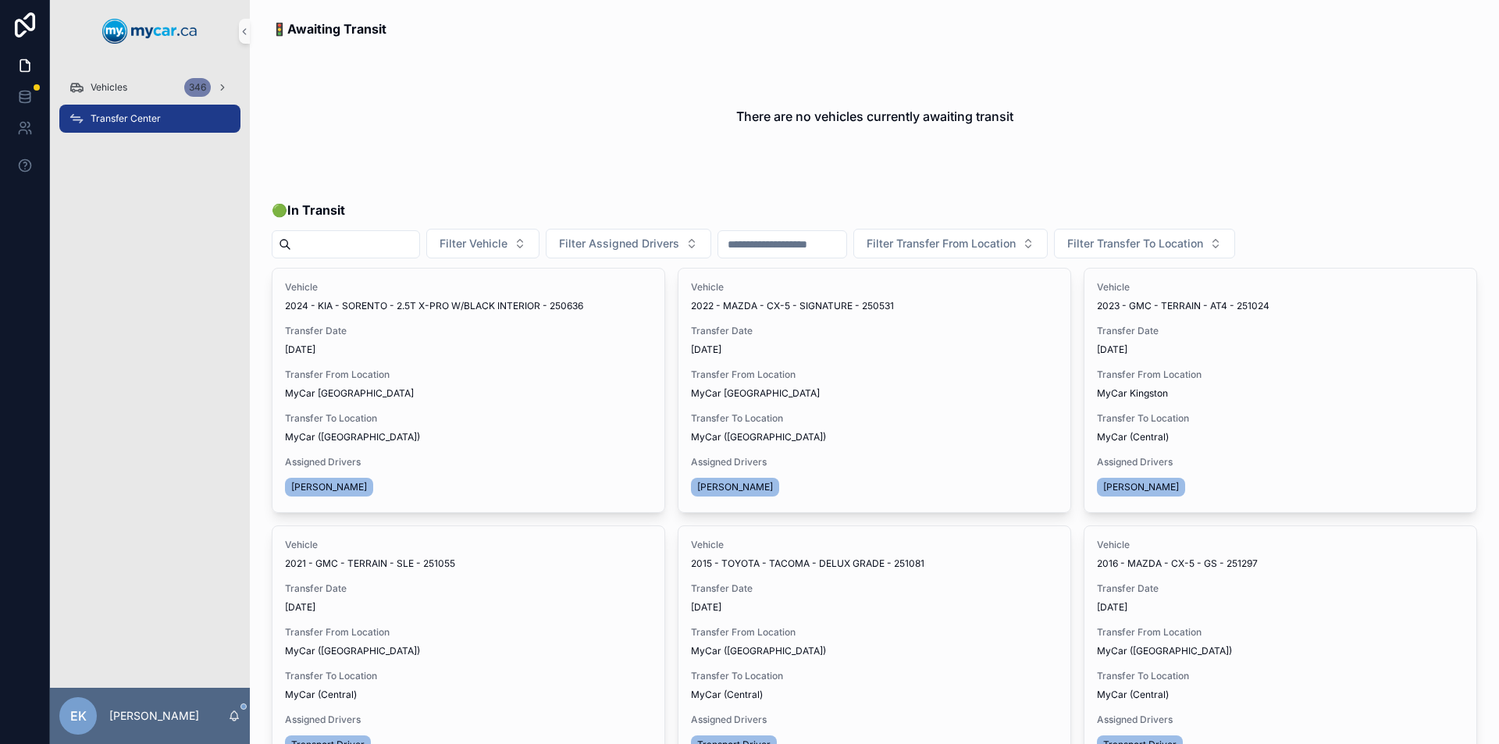
scroll to position [78, 0]
